Goal: Task Accomplishment & Management: Complete application form

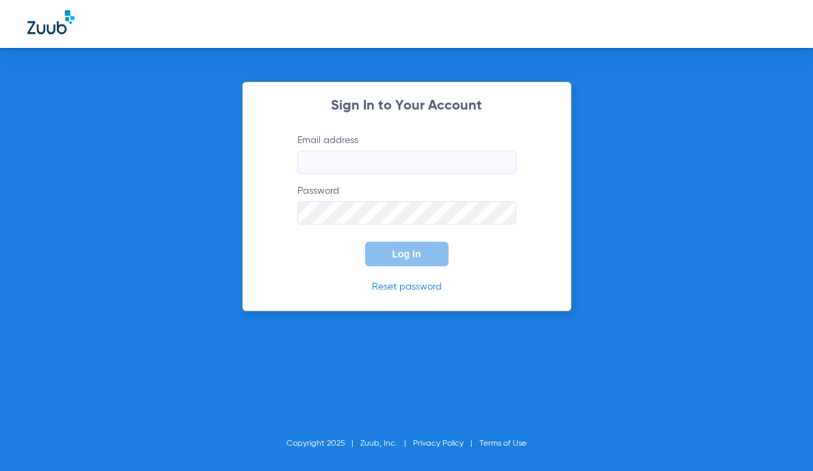
type input "midtown@thymedentalcare.com"
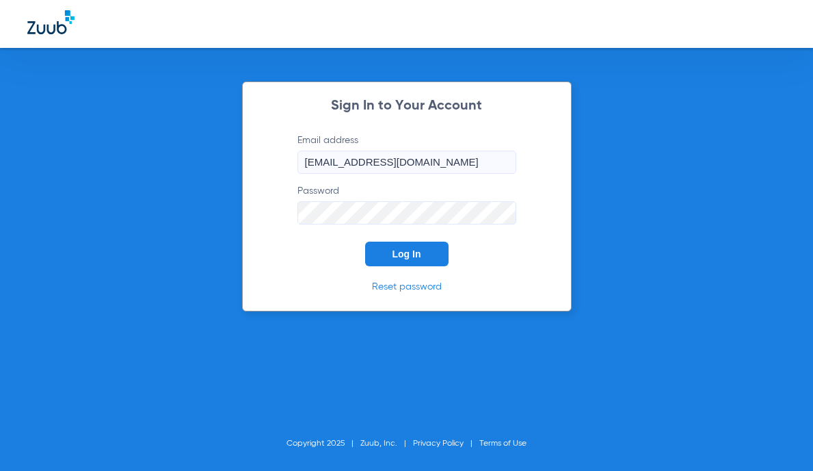
click at [401, 255] on span "Log In" at bounding box center [407, 253] width 29 height 11
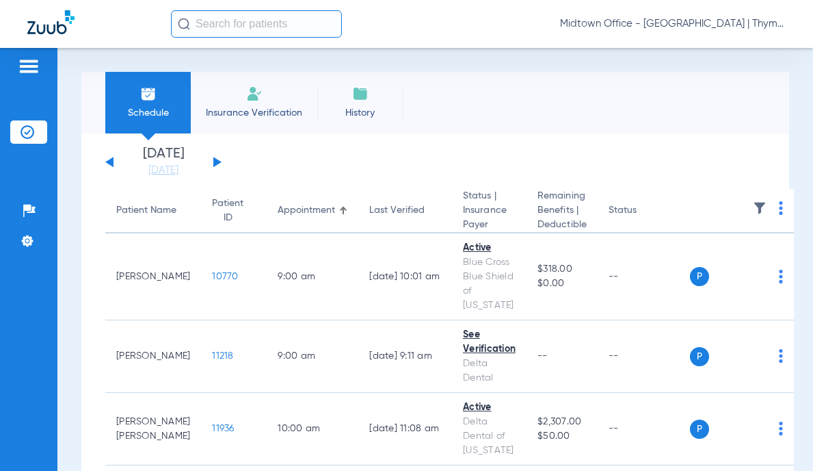
click at [244, 96] on li "Insurance Verification" at bounding box center [254, 103] width 127 height 62
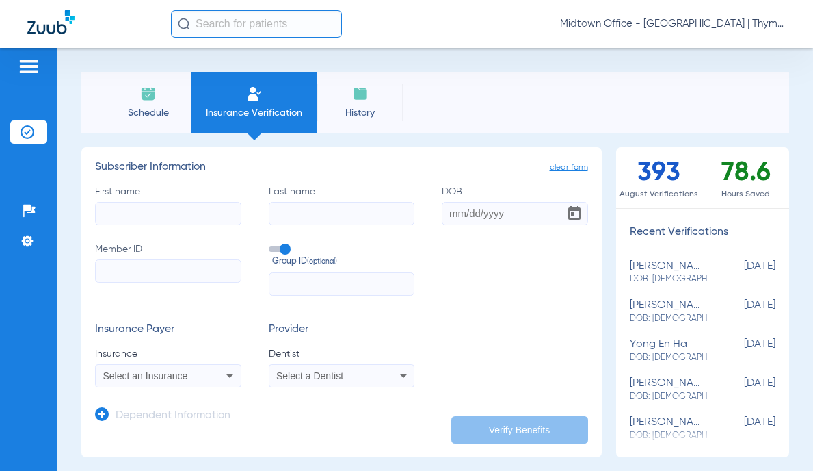
drag, startPoint x: 171, startPoint y: 216, endPoint x: 157, endPoint y: 206, distance: 16.7
click at [171, 216] on input "First name" at bounding box center [168, 213] width 146 height 23
click at [181, 213] on input "First name Required" at bounding box center [168, 213] width 146 height 23
type input "w"
type input "[PERSON_NAME]"
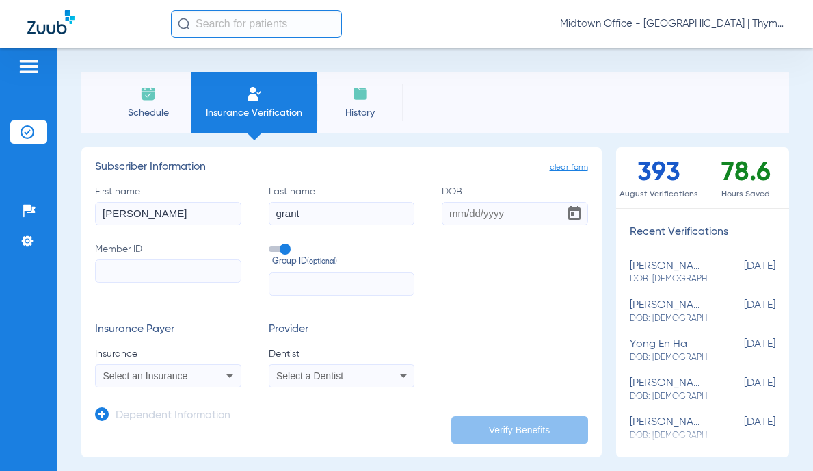
type input "grant"
type input "[DATE]"
click at [181, 279] on input "Member ID" at bounding box center [168, 270] width 146 height 23
click at [185, 272] on input "Member ID" at bounding box center [168, 270] width 146 height 23
paste input "U63141530"
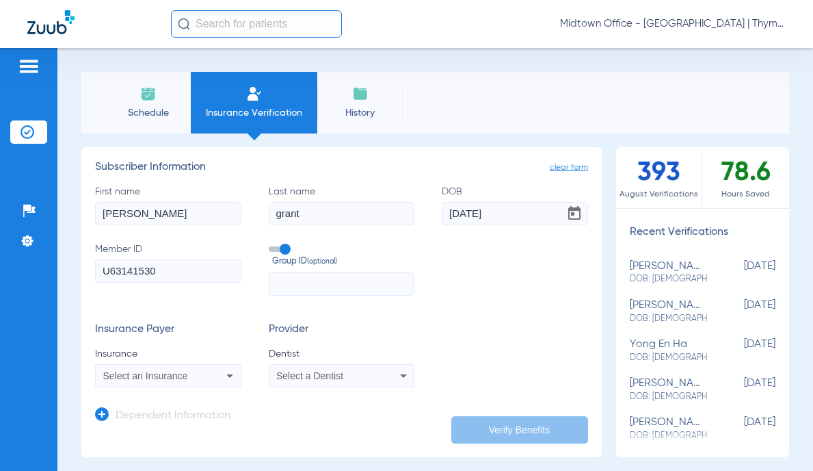
type input "U63141530"
click at [273, 252] on span at bounding box center [279, 248] width 21 height 5
click at [272, 244] on input "Group ID (optional)" at bounding box center [272, 244] width 0 height 0
click at [196, 374] on div "Select an Insurance" at bounding box center [155, 376] width 104 height 10
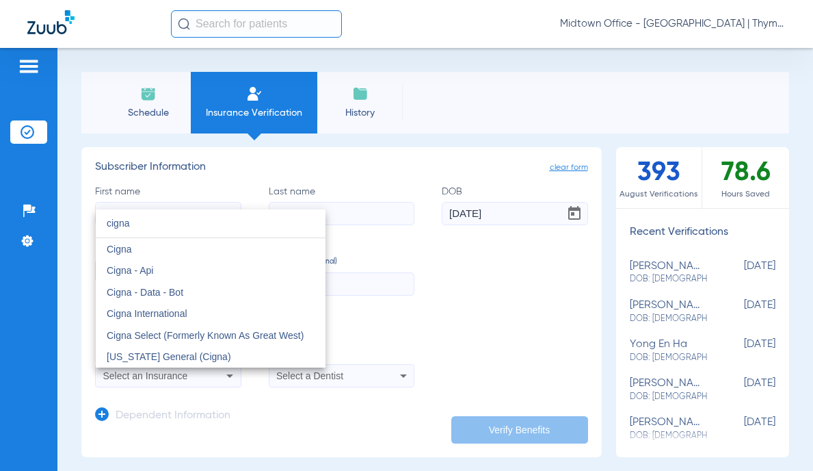
type input "cigna"
click at [131, 250] on mat-option "Cigna" at bounding box center [211, 249] width 230 height 22
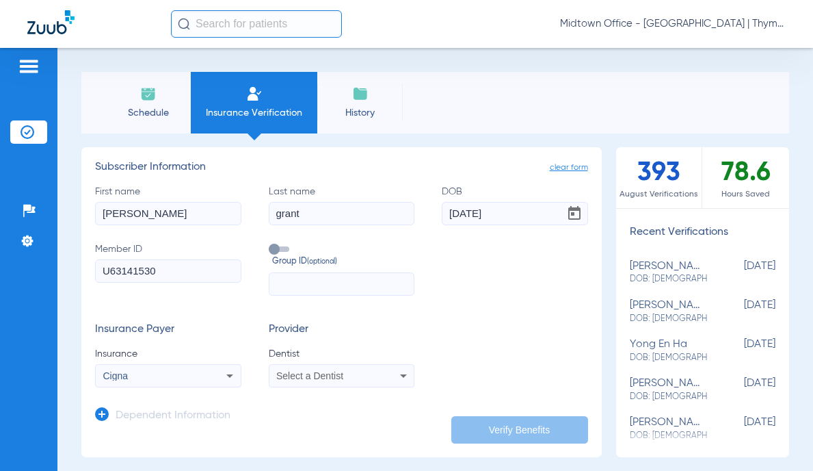
click at [337, 376] on span "Select a Dentist" at bounding box center [309, 375] width 67 height 11
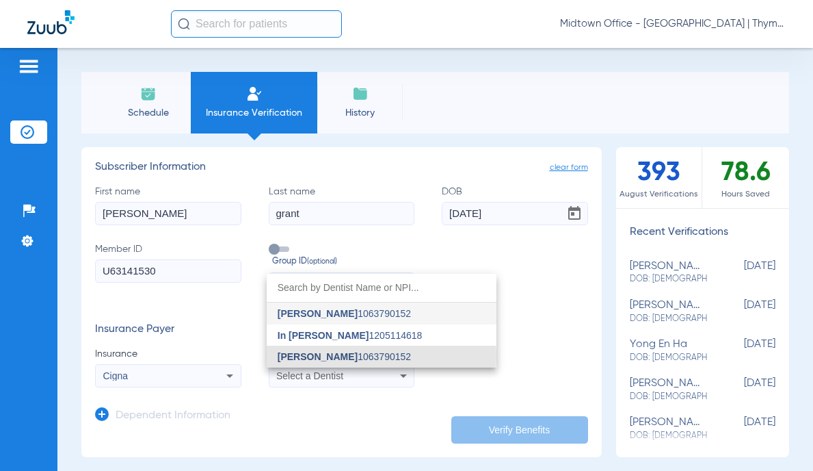
click at [325, 356] on span "Andrew Flores" at bounding box center [318, 356] width 80 height 11
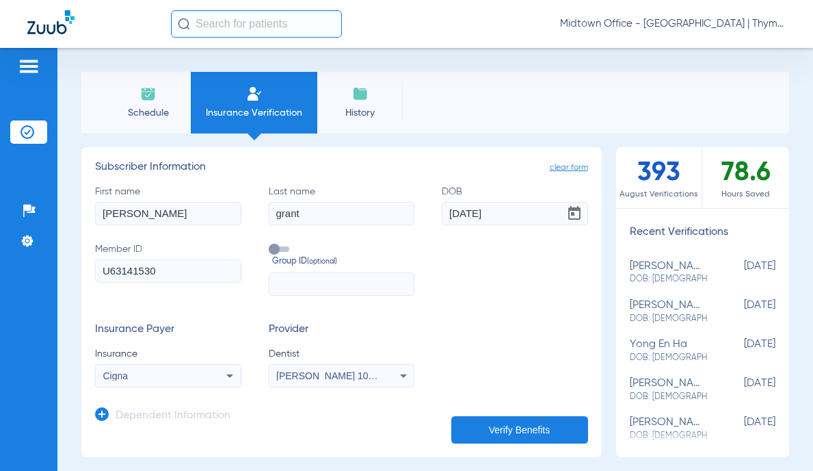
scroll to position [137, 0]
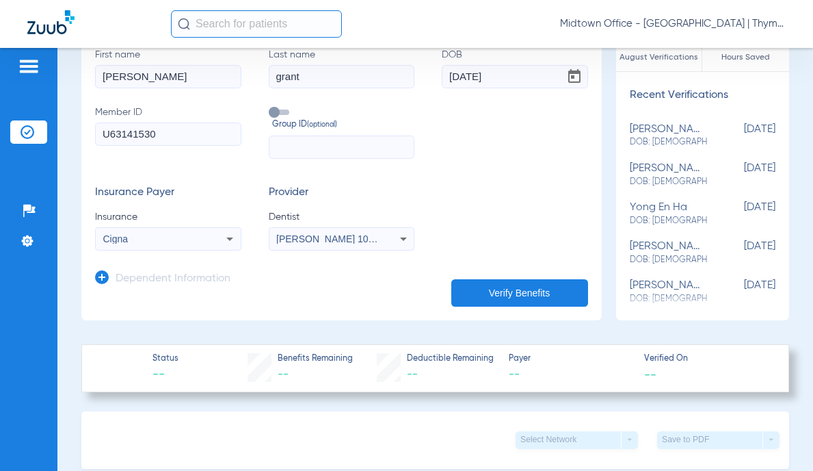
click at [104, 277] on icon at bounding box center [102, 277] width 14 height 14
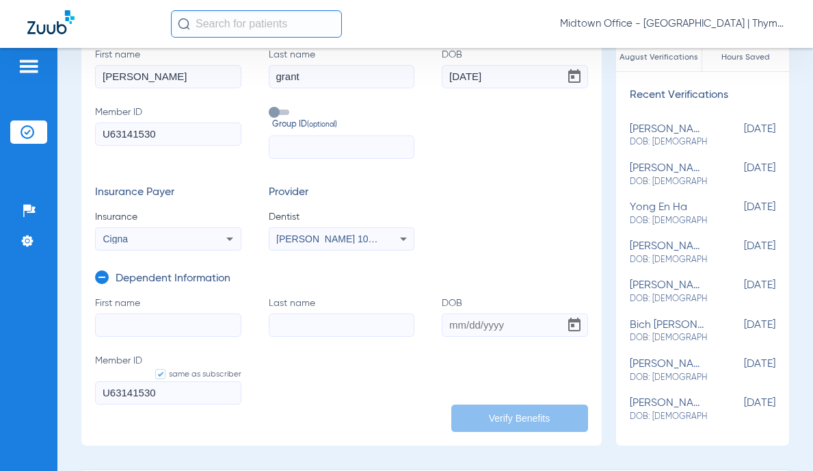
click at [181, 332] on input "First name" at bounding box center [168, 324] width 146 height 23
type input "[PERSON_NAME]"
type input "grant"
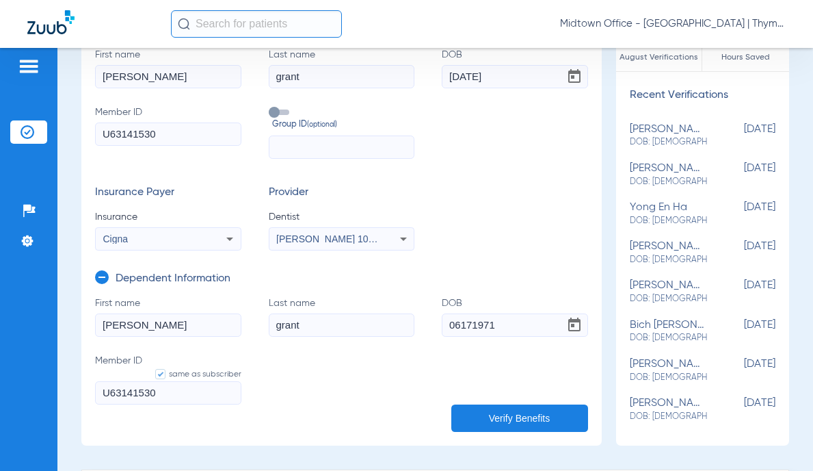
type input "[DATE]"
click at [170, 386] on input "U63141530" at bounding box center [168, 392] width 146 height 23
type input "U6314153002"
click at [476, 415] on button "Verify Benefits" at bounding box center [520, 417] width 137 height 27
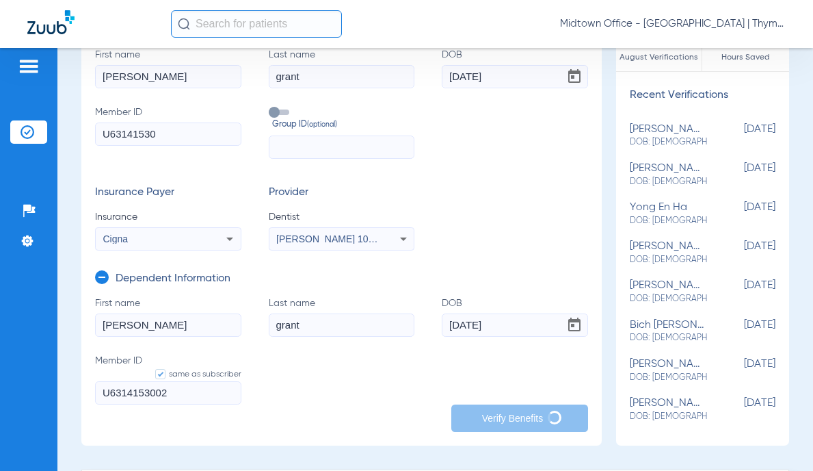
click at [146, 320] on input "[PERSON_NAME]" at bounding box center [168, 324] width 146 height 23
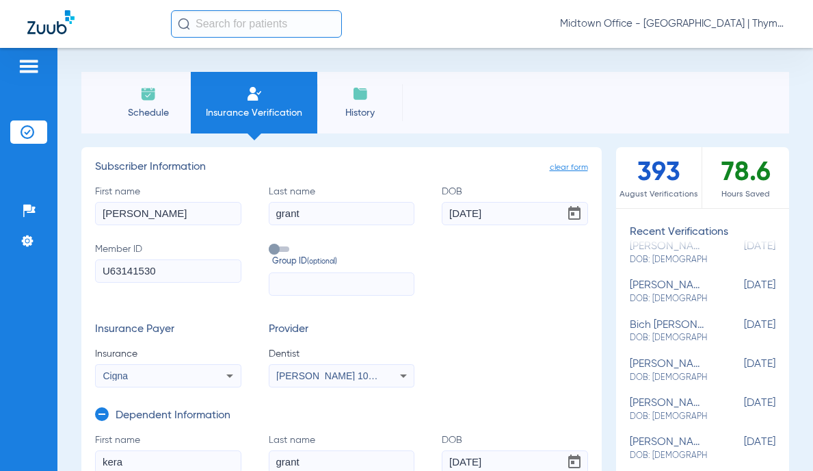
type input "kera"
click at [486, 453] on input "[DATE]" at bounding box center [515, 461] width 146 height 23
type input "[DATE]"
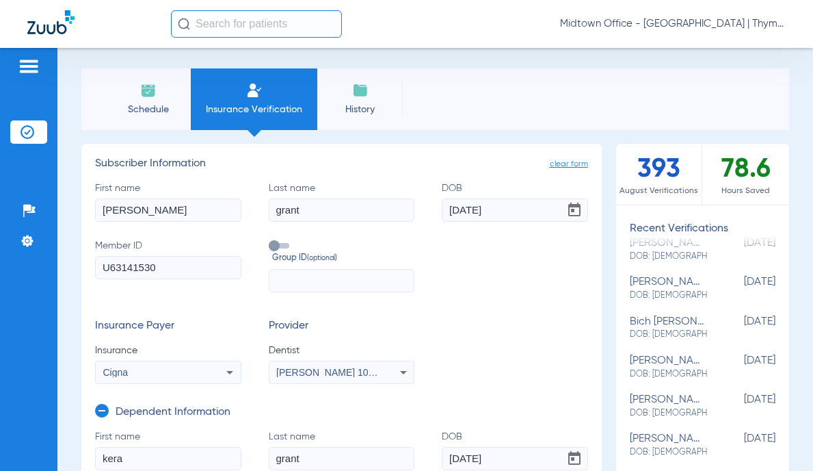
scroll to position [72, 0]
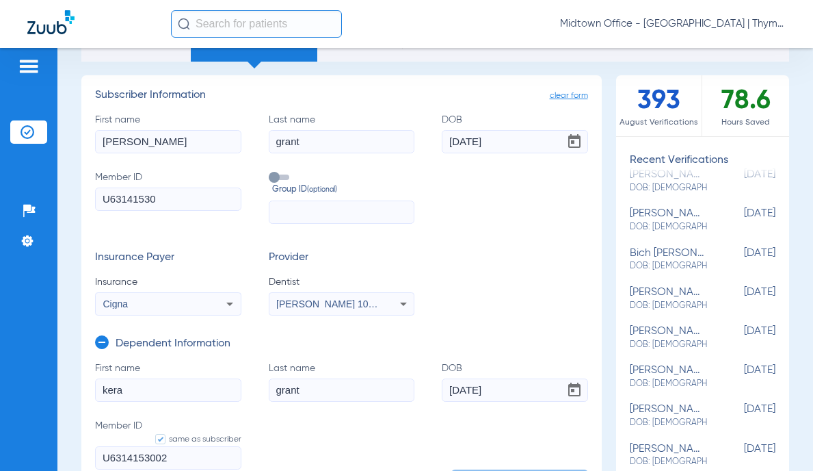
click at [181, 454] on input "U6314153002" at bounding box center [168, 457] width 146 height 23
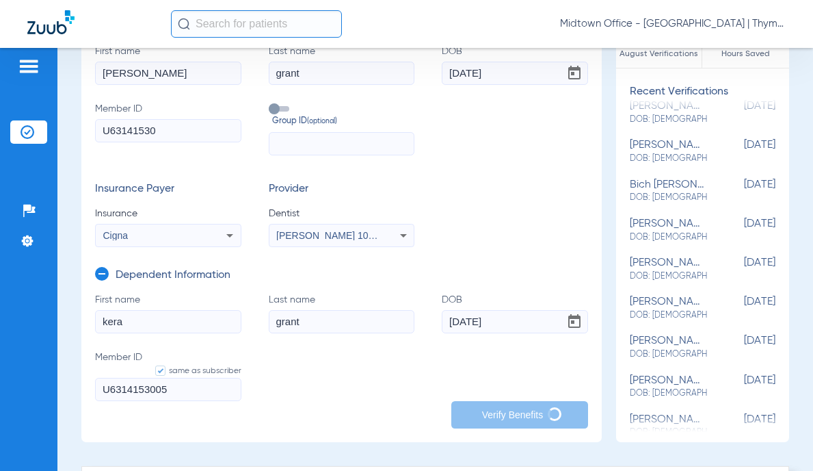
scroll to position [209, 0]
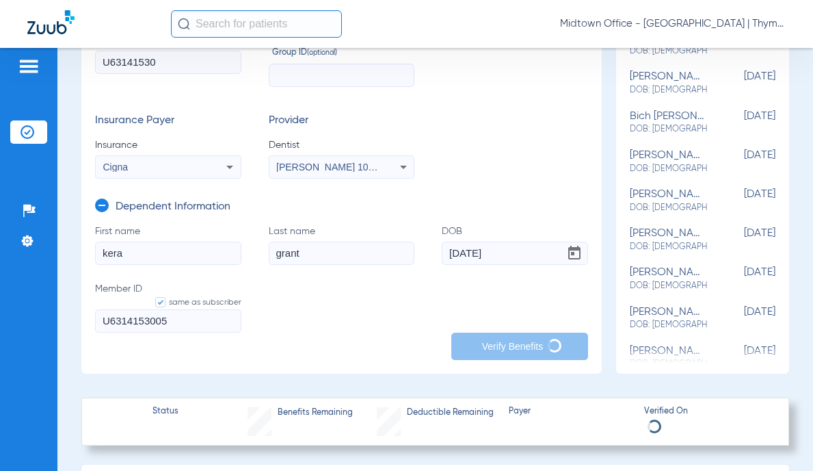
type input "U6314153005"
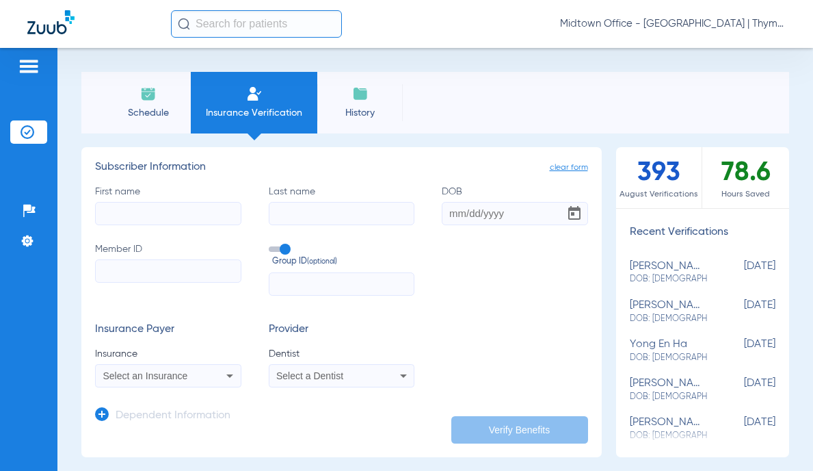
click at [188, 215] on input "First name" at bounding box center [168, 213] width 146 height 23
type input "[PERSON_NAME]"
type input "grant"
type input "[DATE]"
click at [114, 209] on input "matthew" at bounding box center [168, 213] width 146 height 23
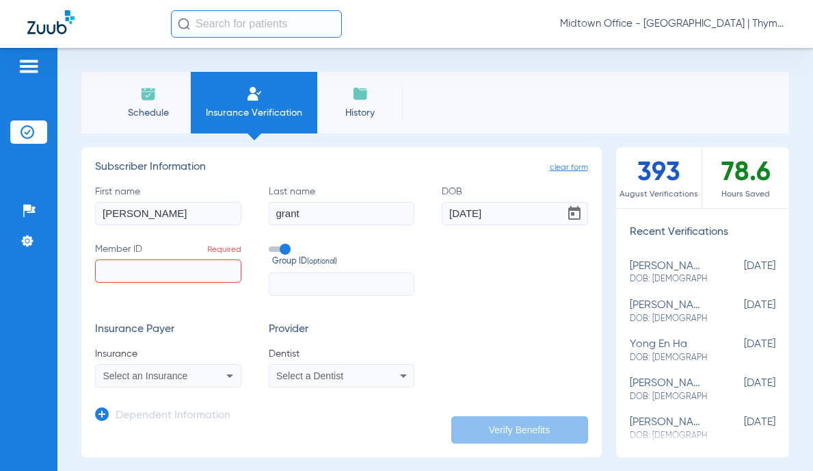
type input "[PERSON_NAME]"
click at [133, 272] on input "Member ID Required" at bounding box center [168, 270] width 146 height 23
paste input "U63141530"
type input "U63141530"
click at [204, 378] on div "Select an Insurance" at bounding box center [155, 376] width 104 height 10
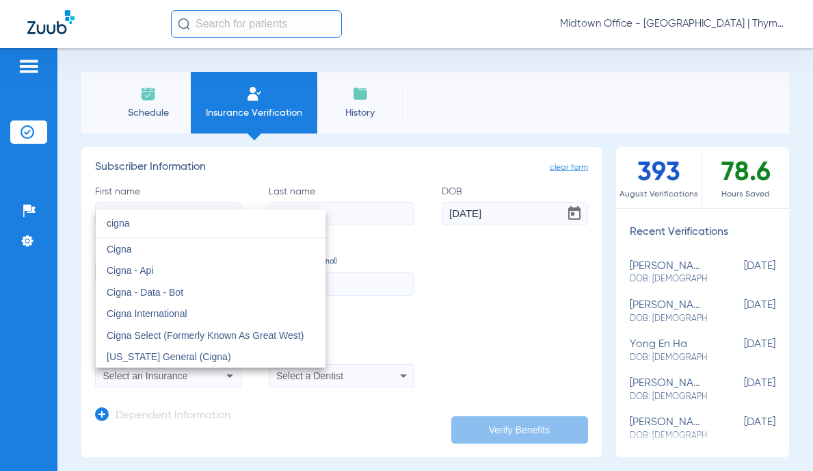
type input "cigna"
click at [130, 252] on span "Cigna" at bounding box center [119, 249] width 25 height 11
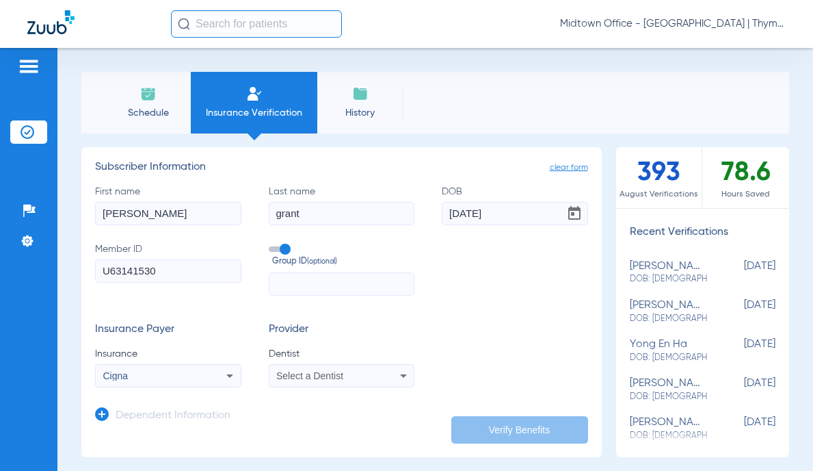
click at [331, 378] on span "Select a Dentist" at bounding box center [309, 375] width 67 height 11
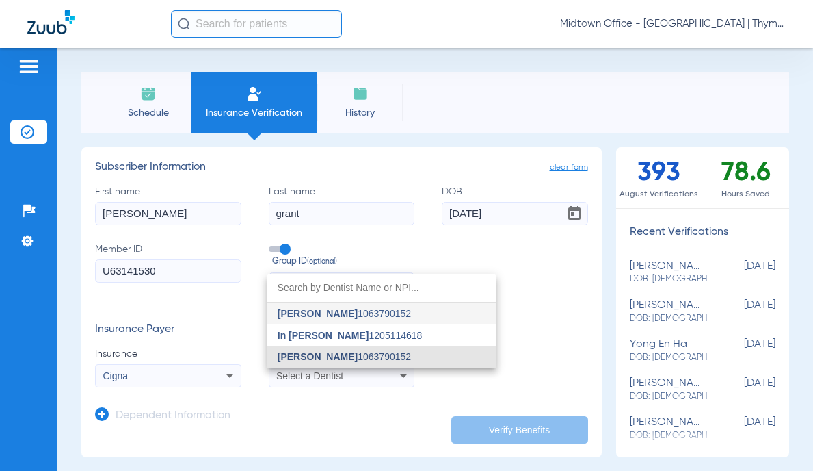
click at [335, 358] on span "Andrew Flores" at bounding box center [318, 356] width 80 height 11
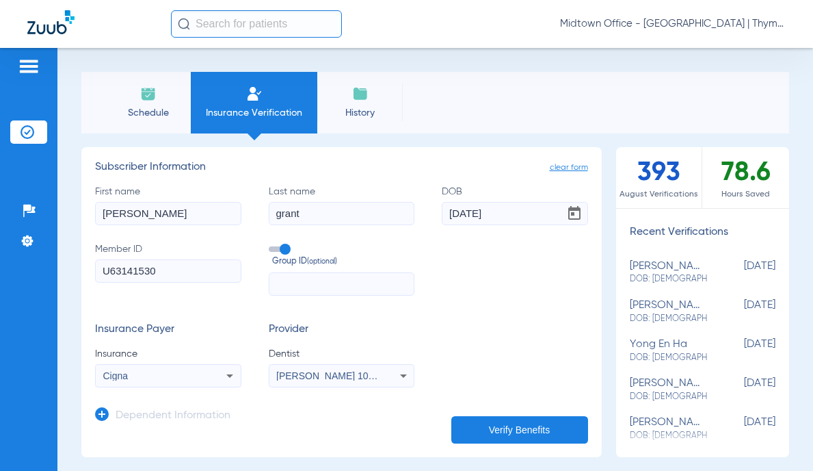
scroll to position [137, 0]
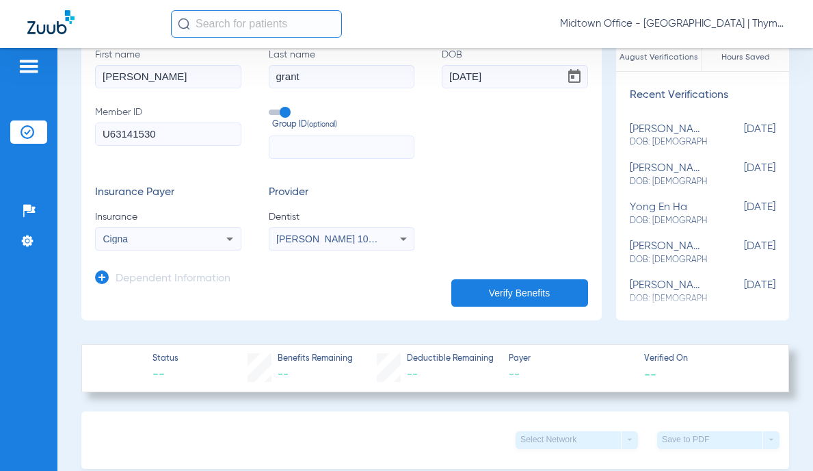
click at [101, 279] on icon at bounding box center [102, 277] width 14 height 14
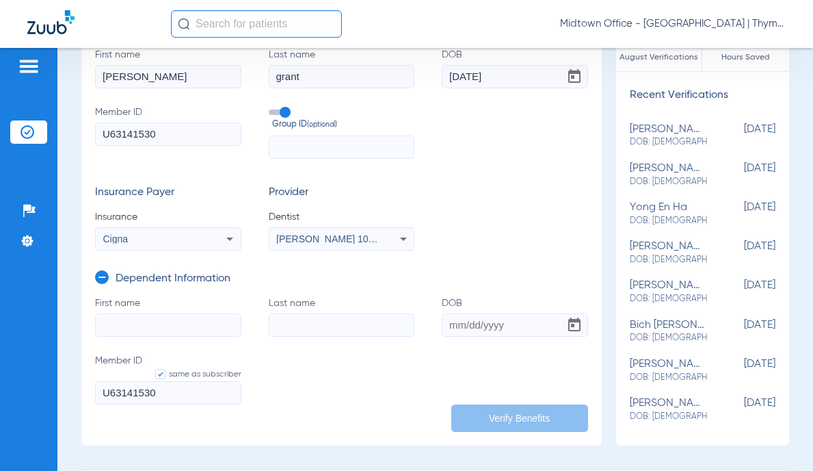
click at [155, 318] on input "First name" at bounding box center [168, 324] width 146 height 23
paste input "U63141530"
click at [133, 320] on input "U63141530" at bounding box center [168, 324] width 146 height 23
click at [128, 321] on input "U63141530" at bounding box center [168, 324] width 146 height 23
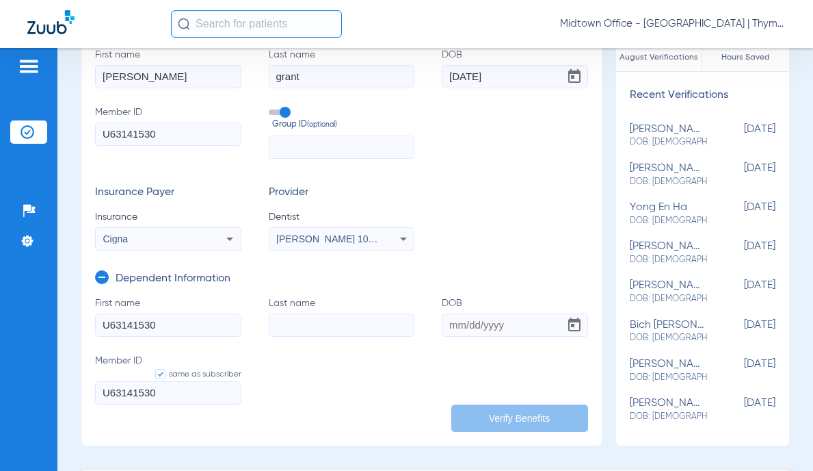
click at [128, 321] on input "U63141530" at bounding box center [168, 324] width 146 height 23
type input "kera"
type input "grant"
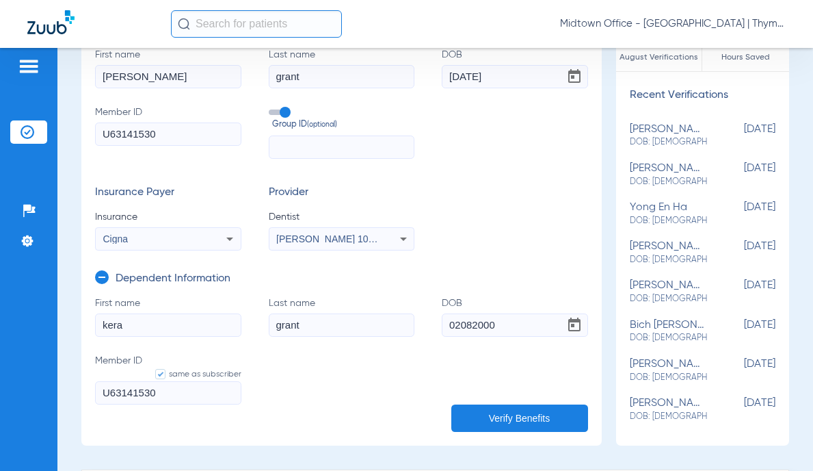
type input "[DATE]"
click at [187, 395] on input "U63141530" at bounding box center [168, 392] width 146 height 23
type input "U6314153005"
click at [499, 415] on button "Verify Benefits" at bounding box center [520, 417] width 137 height 27
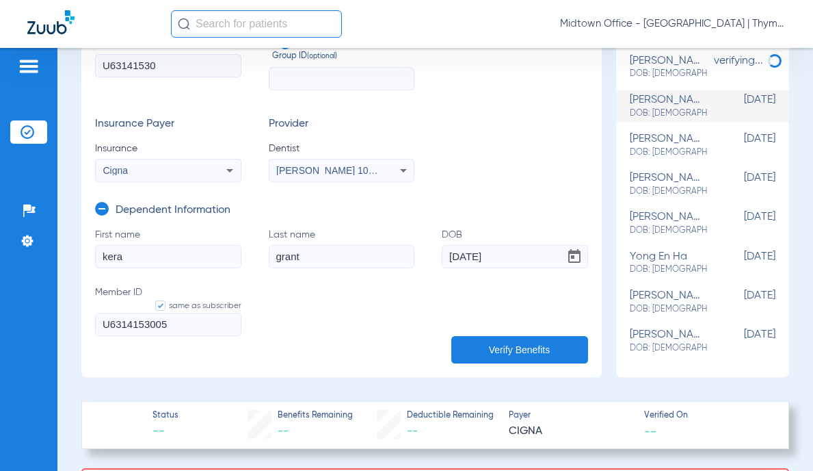
scroll to position [0, 0]
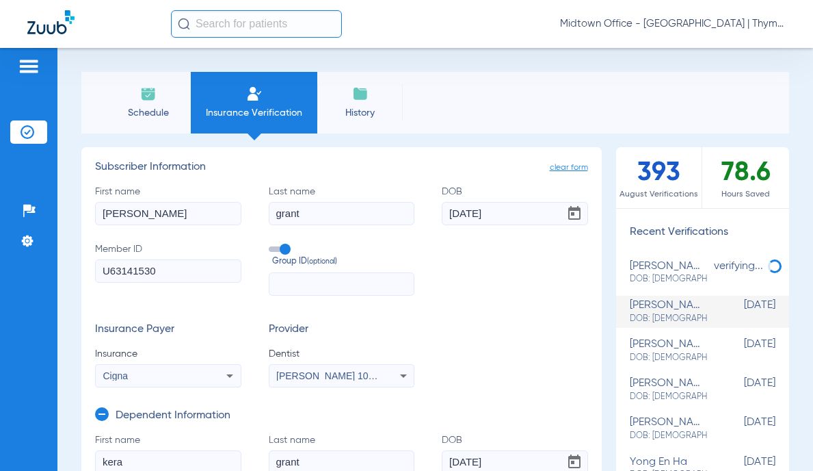
click at [660, 346] on div "[PERSON_NAME] DOB: [DEMOGRAPHIC_DATA]" at bounding box center [669, 350] width 78 height 25
type input "[PERSON_NAME]"
type input "[DATE]"
type input "U6314153002"
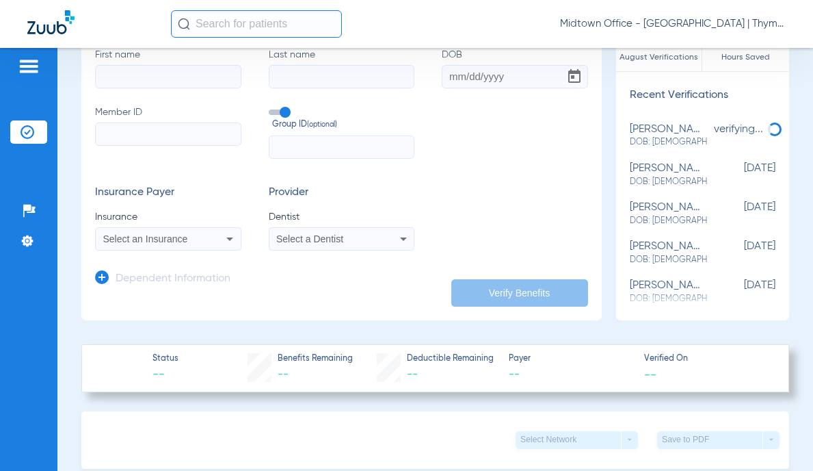
scroll to position [342, 0]
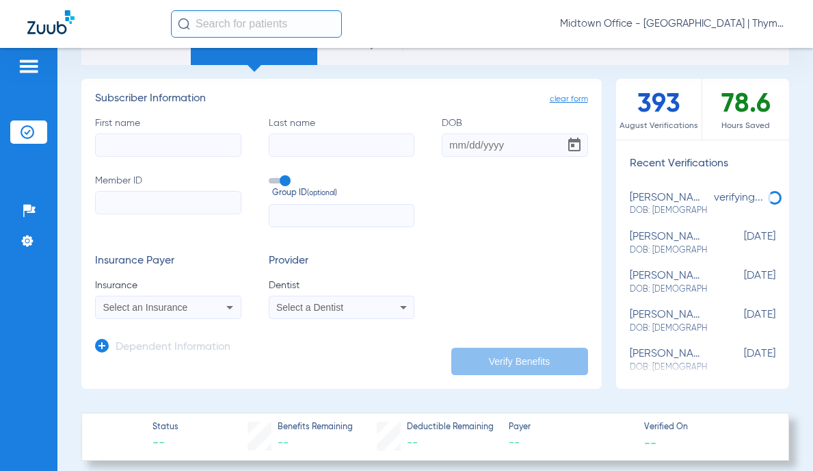
scroll to position [0, 0]
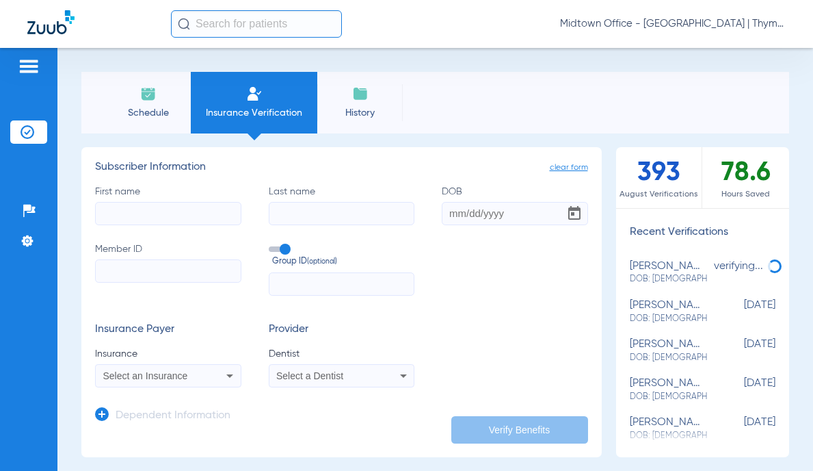
click at [660, 307] on div "kera grant DOB: 02/08/2000" at bounding box center [669, 311] width 78 height 25
type input "[PERSON_NAME]"
type input "grant"
type input "[DATE]"
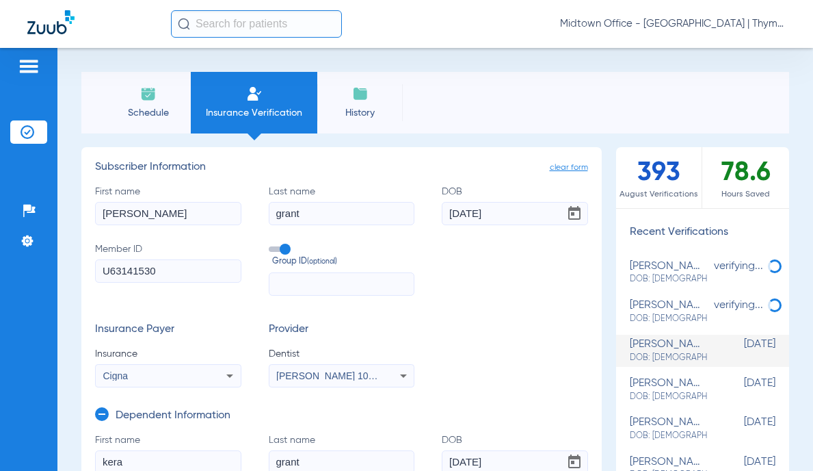
click at [168, 275] on input "U63141530" at bounding box center [168, 270] width 146 height 23
type input "U631415300"
type input "U6314153001"
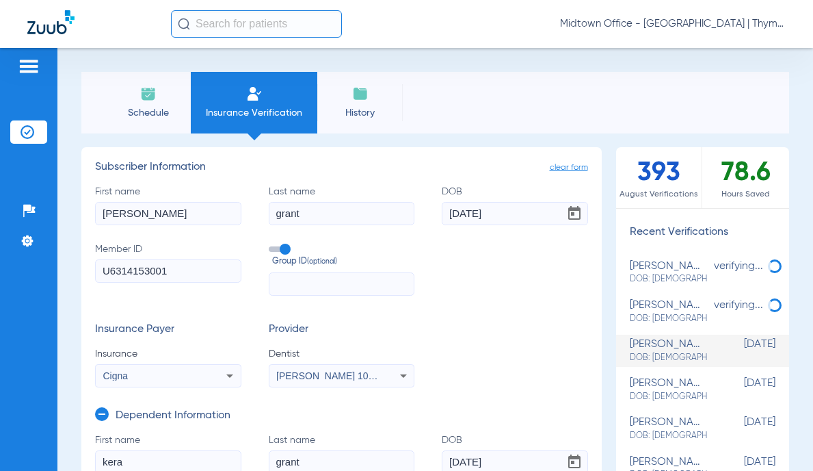
scroll to position [137, 0]
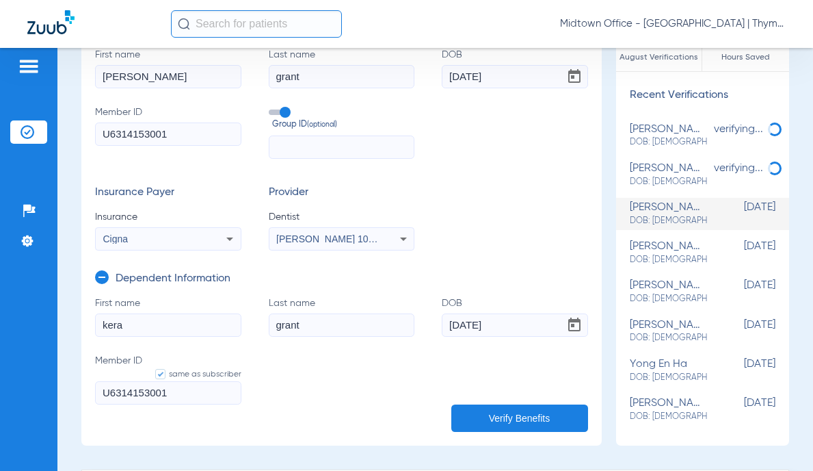
type input "U6314153001"
click at [155, 375] on span at bounding box center [160, 374] width 10 height 10
click at [158, 374] on input "same as subscriber" at bounding box center [158, 374] width 0 height 0
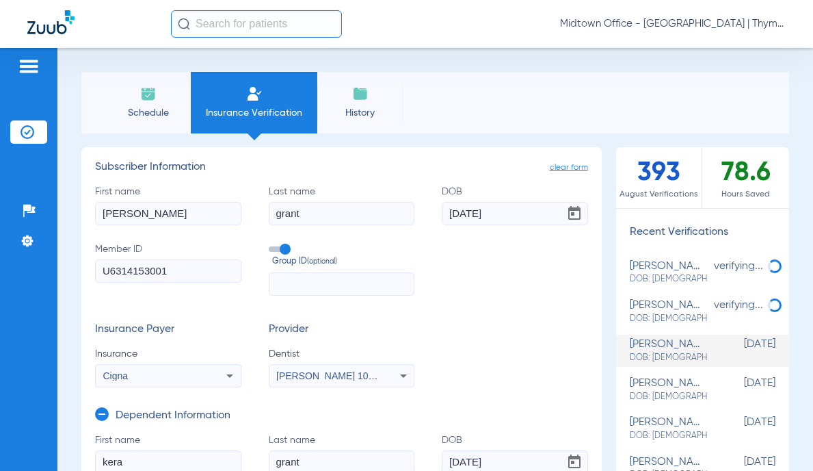
click at [180, 267] on input "U6314153001" at bounding box center [168, 270] width 146 height 23
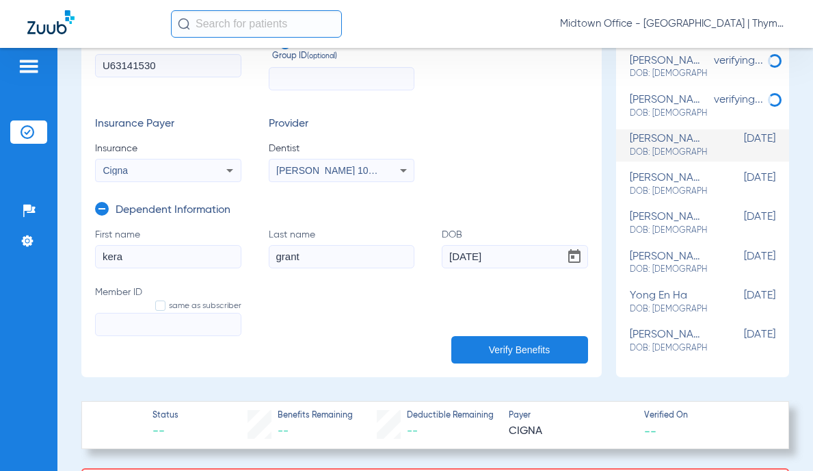
type input "U63141530"
click at [323, 168] on span "[PERSON_NAME] 1063790152" at bounding box center [343, 170] width 135 height 11
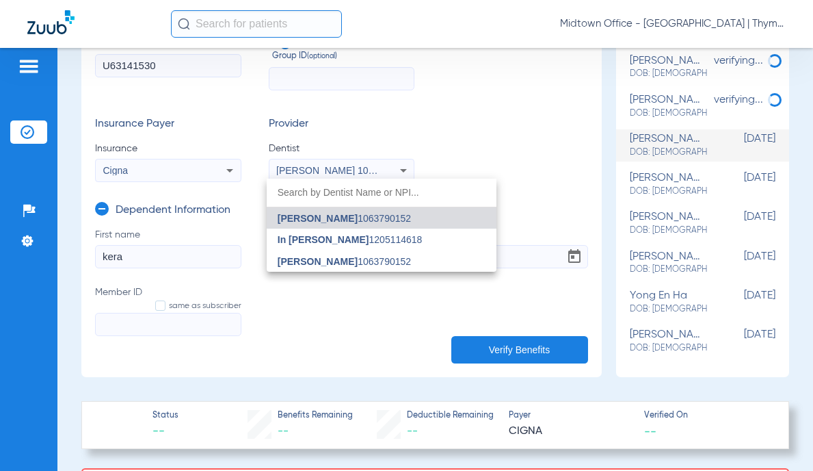
click at [322, 257] on span "Andrew Flores" at bounding box center [318, 261] width 80 height 11
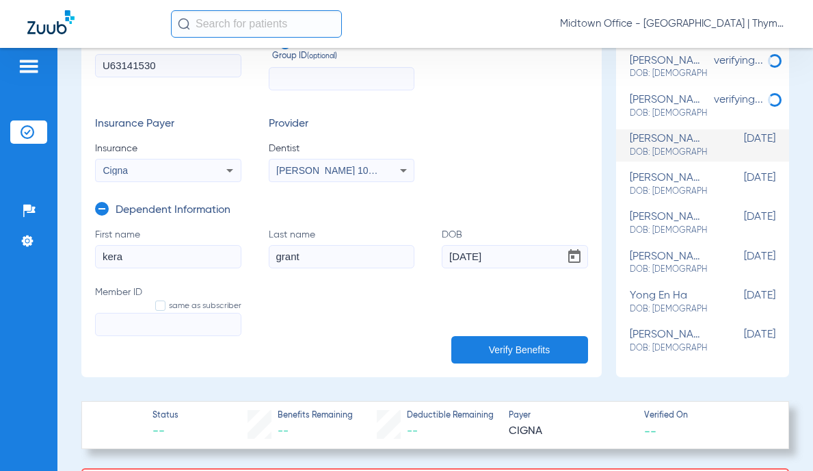
click at [180, 259] on input "kera" at bounding box center [168, 256] width 146 height 23
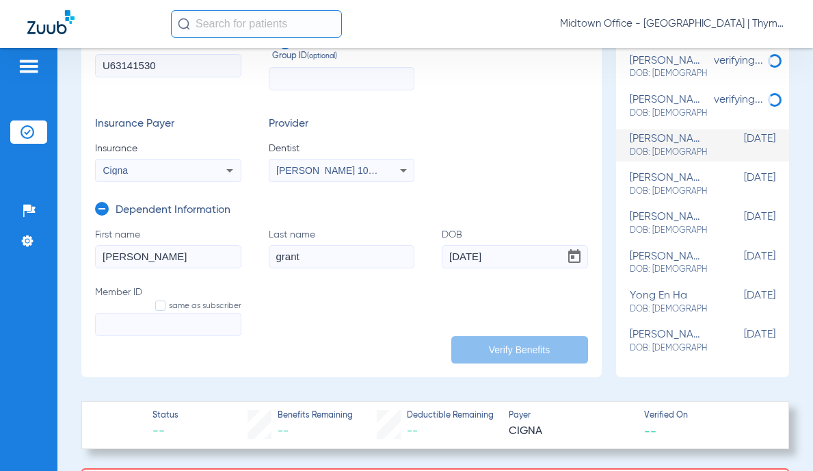
type input "[PERSON_NAME]"
click at [447, 256] on input "[DATE]" at bounding box center [515, 256] width 146 height 23
type input "0617197/08/2000"
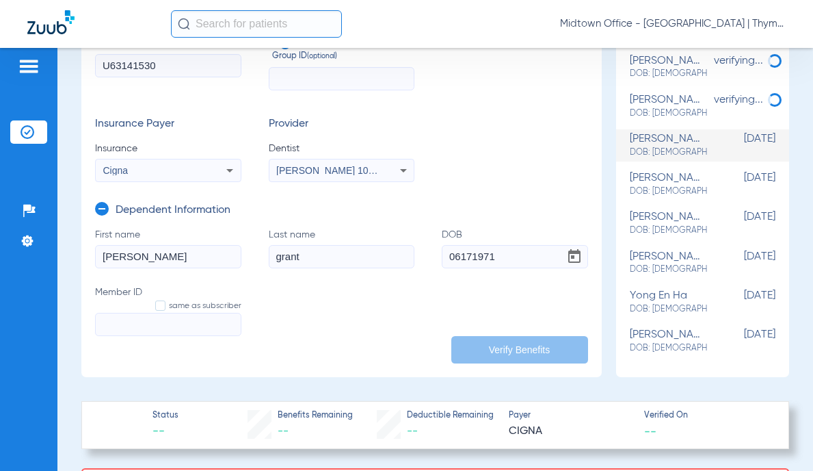
type input "[DATE]"
click at [168, 324] on input "Member ID same as subscriber" at bounding box center [168, 324] width 146 height 23
click at [127, 64] on input "U63141530" at bounding box center [168, 65] width 146 height 23
click at [132, 322] on input "Member ID same as subscriber Required" at bounding box center [168, 324] width 146 height 23
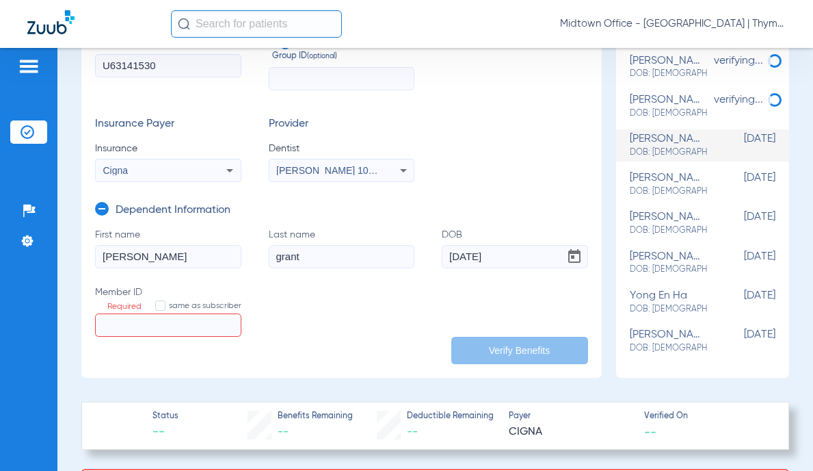
paste input "U63141530"
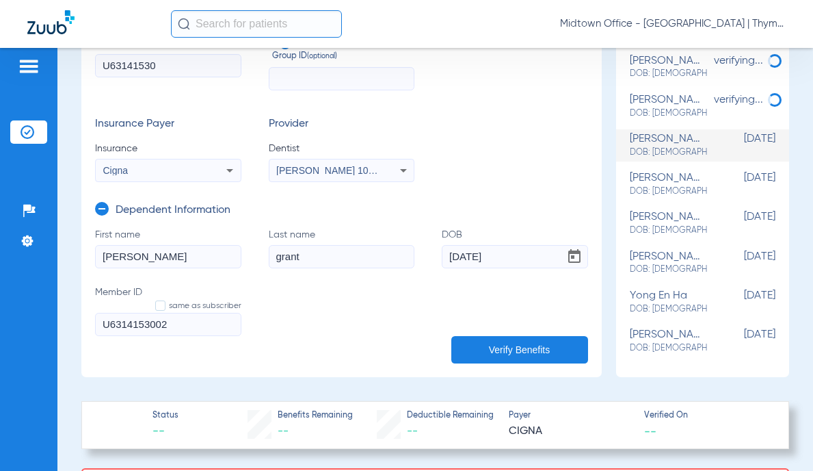
drag, startPoint x: 469, startPoint y: 343, endPoint x: 458, endPoint y: 337, distance: 11.6
click at [469, 343] on button "Verify Benefits" at bounding box center [520, 349] width 137 height 27
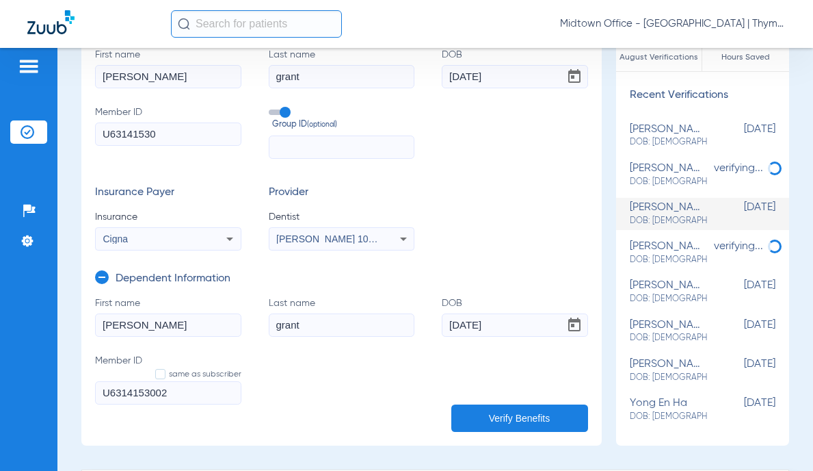
scroll to position [68, 0]
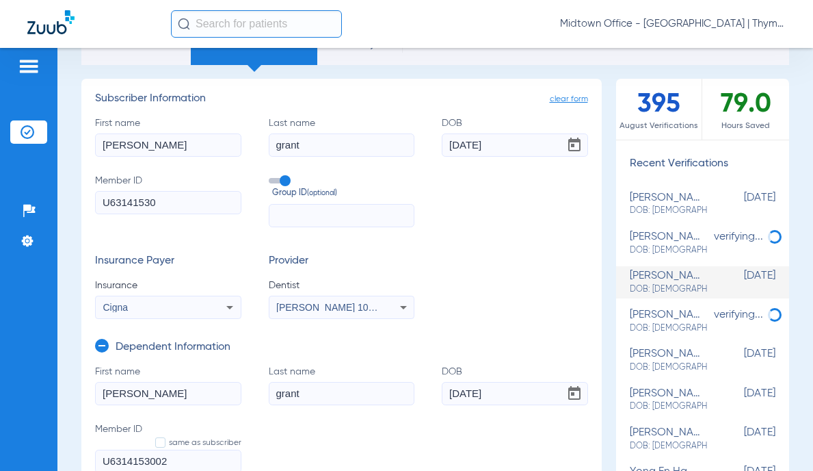
click at [279, 183] on span at bounding box center [279, 180] width 21 height 5
click at [272, 176] on input "Group ID (optional)" at bounding box center [272, 176] width 0 height 0
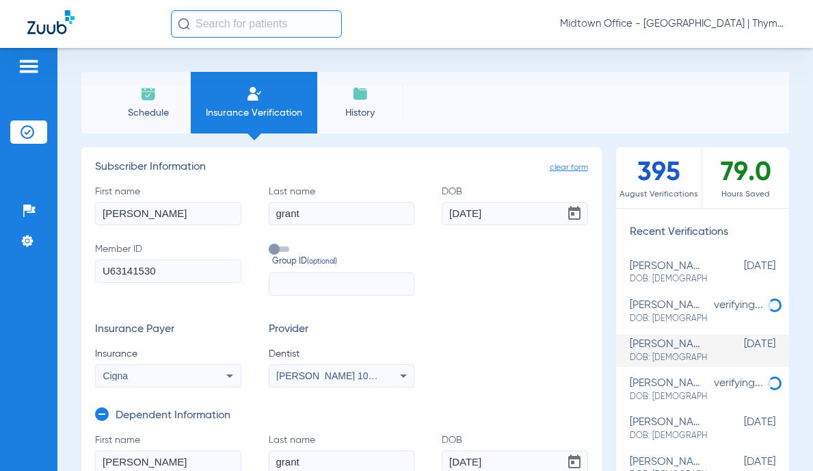
scroll to position [205, 0]
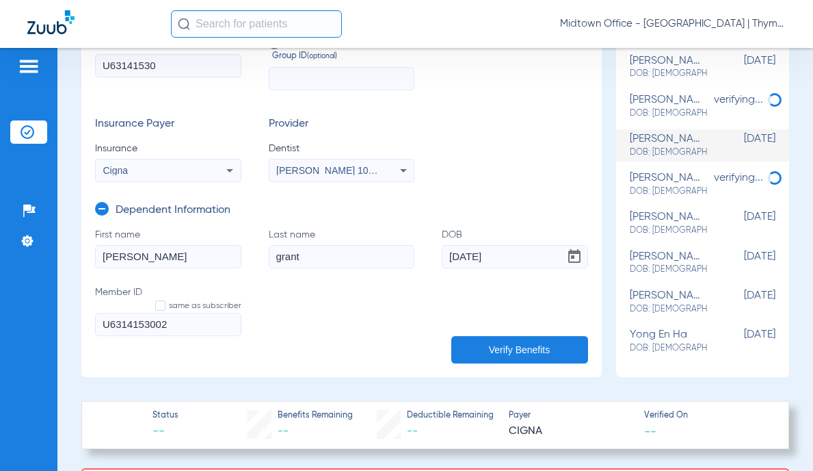
click at [145, 322] on input "U6314153002" at bounding box center [168, 324] width 146 height 23
paste input "text"
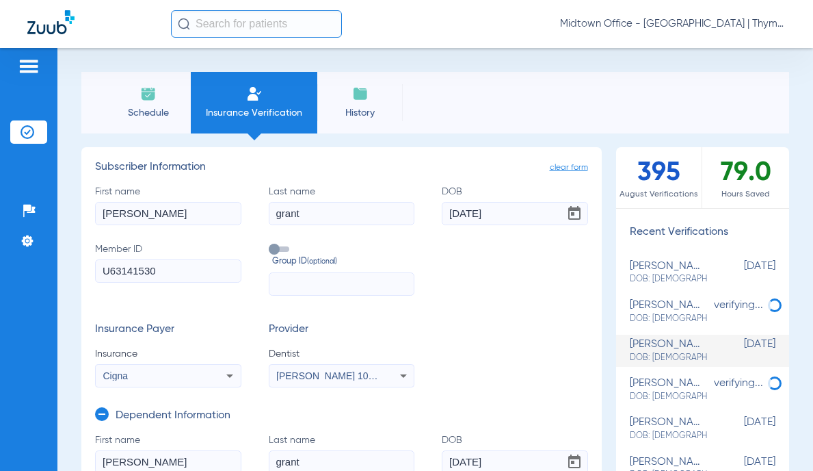
scroll to position [137, 0]
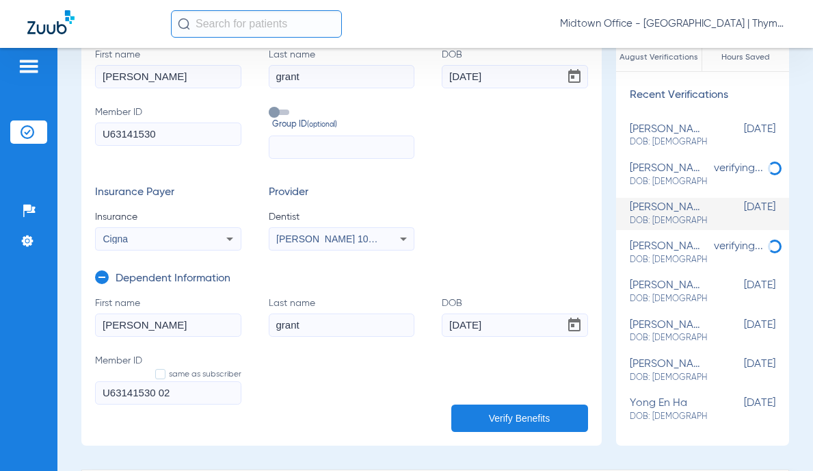
type input "U63141530 02"
click at [504, 411] on button "Verify Benefits" at bounding box center [520, 417] width 137 height 27
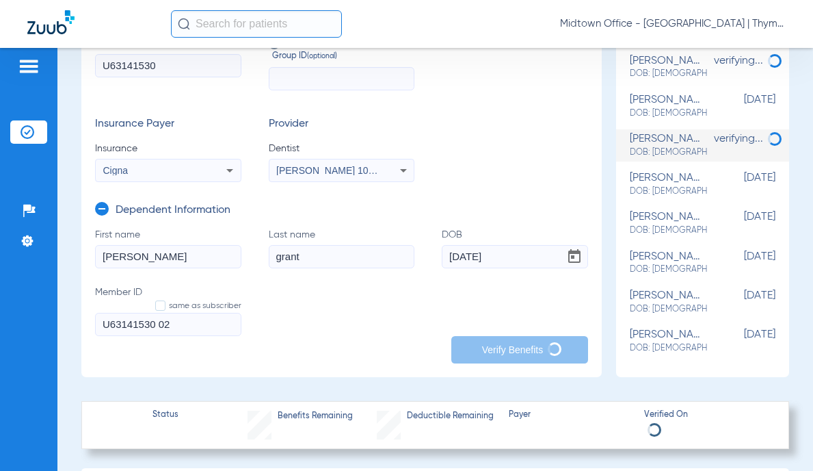
scroll to position [411, 0]
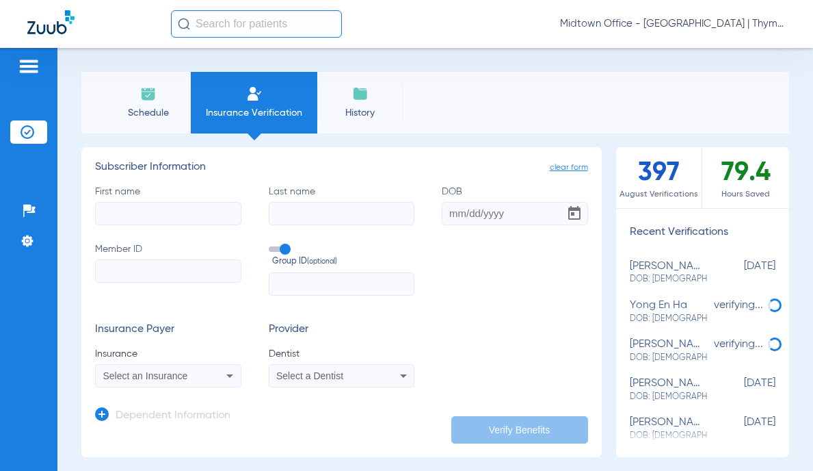
click at [677, 270] on div "[PERSON_NAME] DOB: [DEMOGRAPHIC_DATA]" at bounding box center [669, 272] width 78 height 25
type input "[PERSON_NAME]"
type input "grant"
type input "[DATE]"
type input "U63141530"
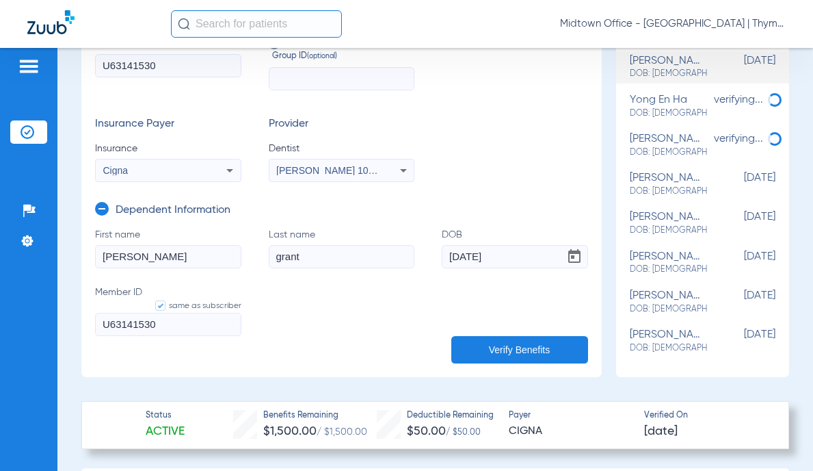
scroll to position [411, 0]
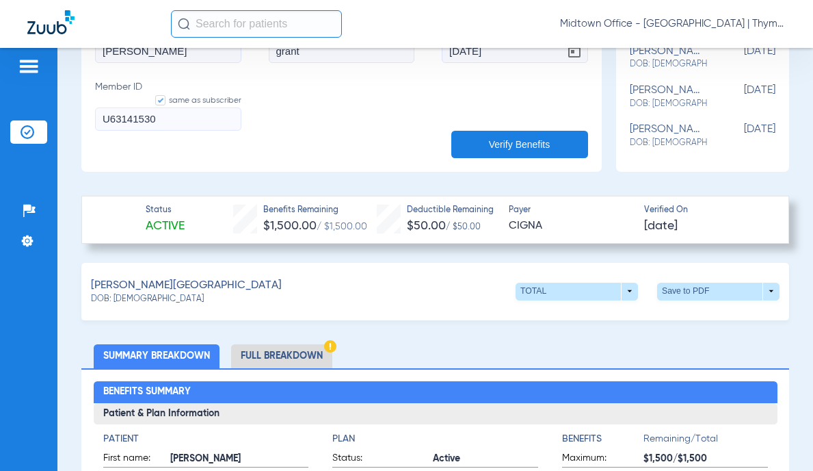
click at [619, 291] on span at bounding box center [577, 292] width 122 height 18
click at [577, 312] on span "TOTAL" at bounding box center [549, 317] width 64 height 10
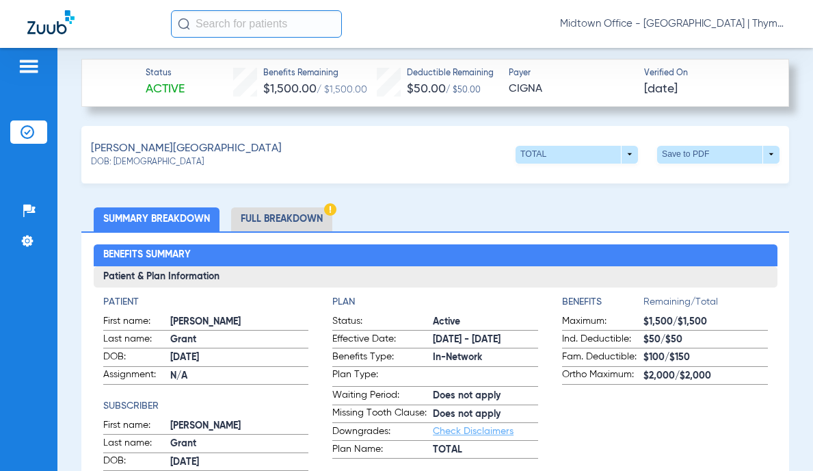
click at [719, 153] on span at bounding box center [719, 154] width 33 height 33
click at [617, 178] on span "Save to PDF" at bounding box center [606, 180] width 54 height 10
click at [230, 31] on input "text" at bounding box center [256, 23] width 171 height 27
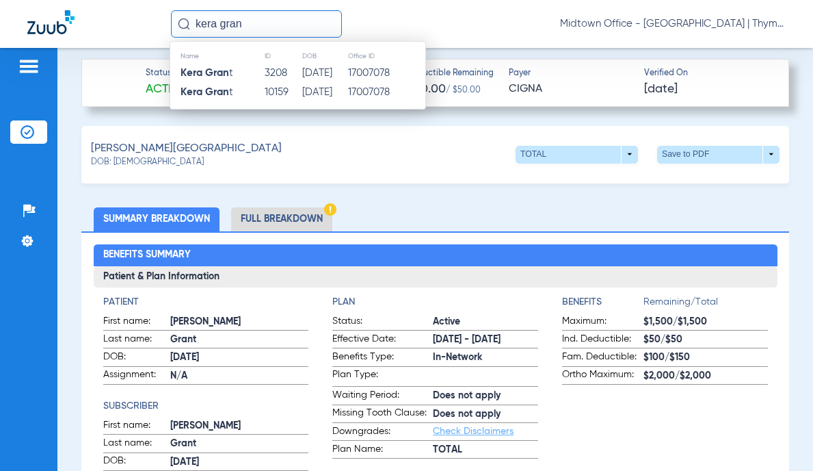
type input "kera gran"
click at [264, 73] on td "3208" at bounding box center [283, 73] width 38 height 19
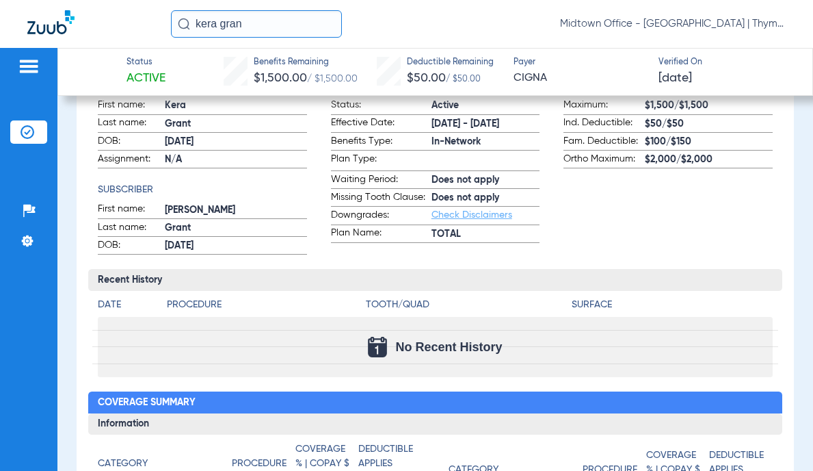
scroll to position [68, 0]
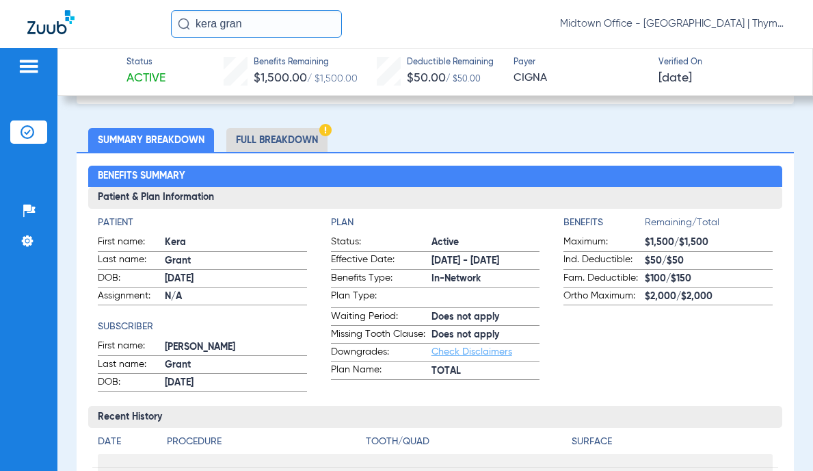
click at [284, 142] on li "Full Breakdown" at bounding box center [276, 140] width 101 height 24
